Goal: Find specific page/section: Find specific page/section

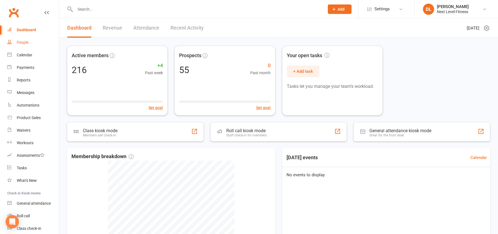
click at [25, 43] on div "People" at bounding box center [23, 42] width 12 height 4
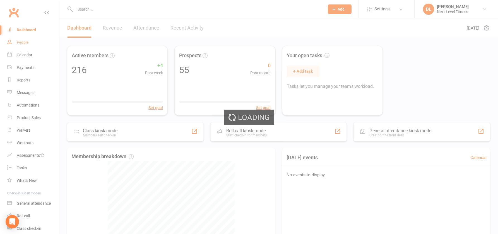
select select "100"
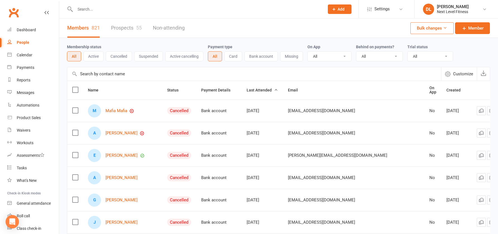
drag, startPoint x: 93, startPoint y: 55, endPoint x: 92, endPoint y: 59, distance: 3.9
click at [92, 56] on button "Active" at bounding box center [93, 56] width 20 height 10
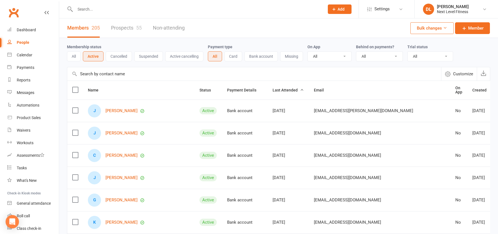
click at [159, 54] on button "Suspended" at bounding box center [148, 56] width 29 height 10
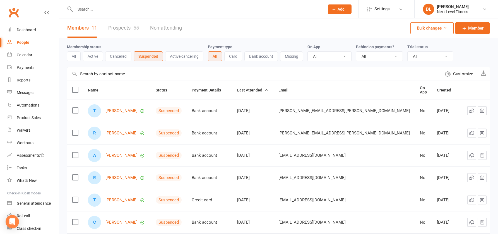
click at [123, 58] on button "Cancelled" at bounding box center [118, 56] width 26 height 10
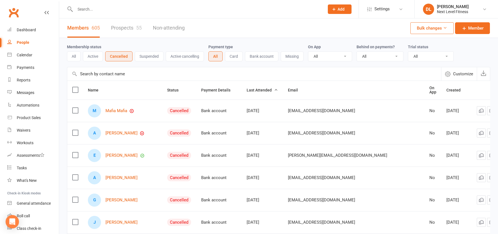
click at [75, 57] on button "All" at bounding box center [74, 56] width 14 height 10
click at [156, 13] on input "text" at bounding box center [196, 9] width 247 height 8
type input "j"
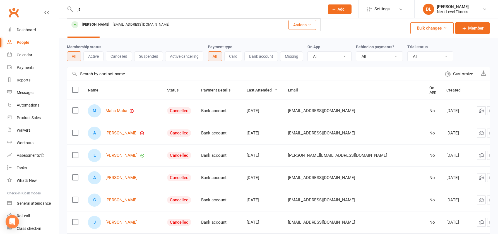
type input "j"
click at [21, 27] on link "Dashboard" at bounding box center [33, 30] width 52 height 13
